Goal: Information Seeking & Learning: Learn about a topic

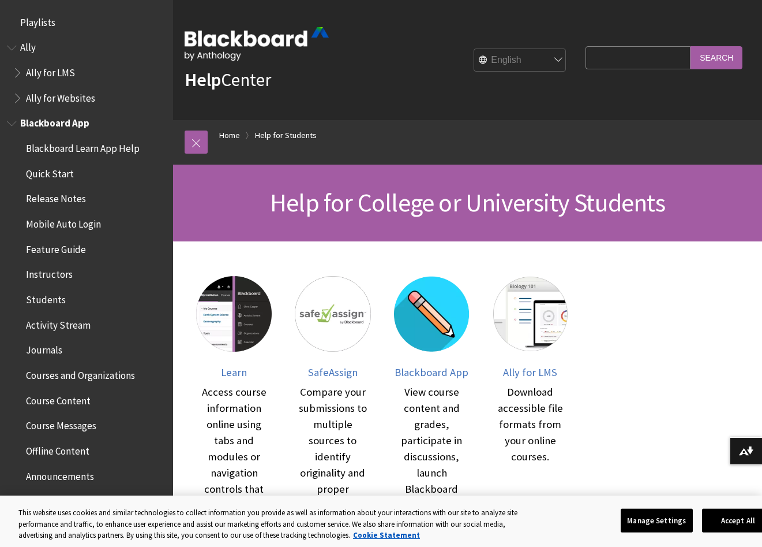
click at [63, 399] on span "Course Content" at bounding box center [58, 399] width 65 height 16
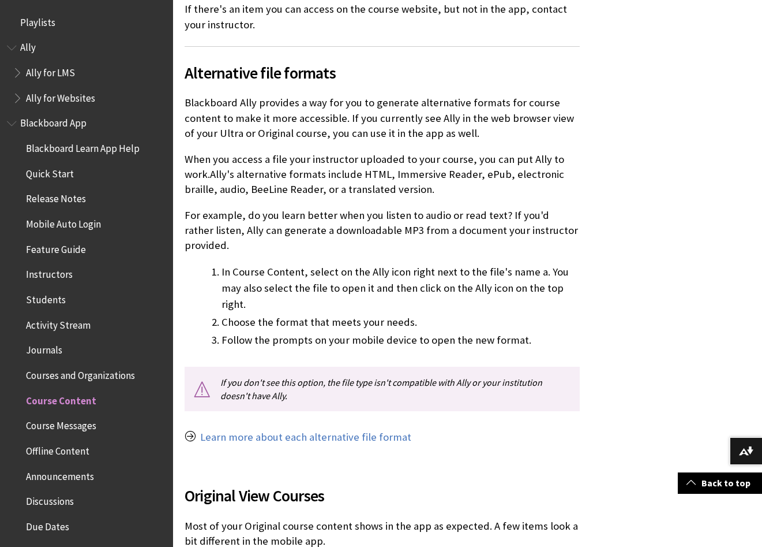
click at [16, 130] on span "Blackboard App" at bounding box center [86, 124] width 159 height 20
